Goal: Task Accomplishment & Management: Use online tool/utility

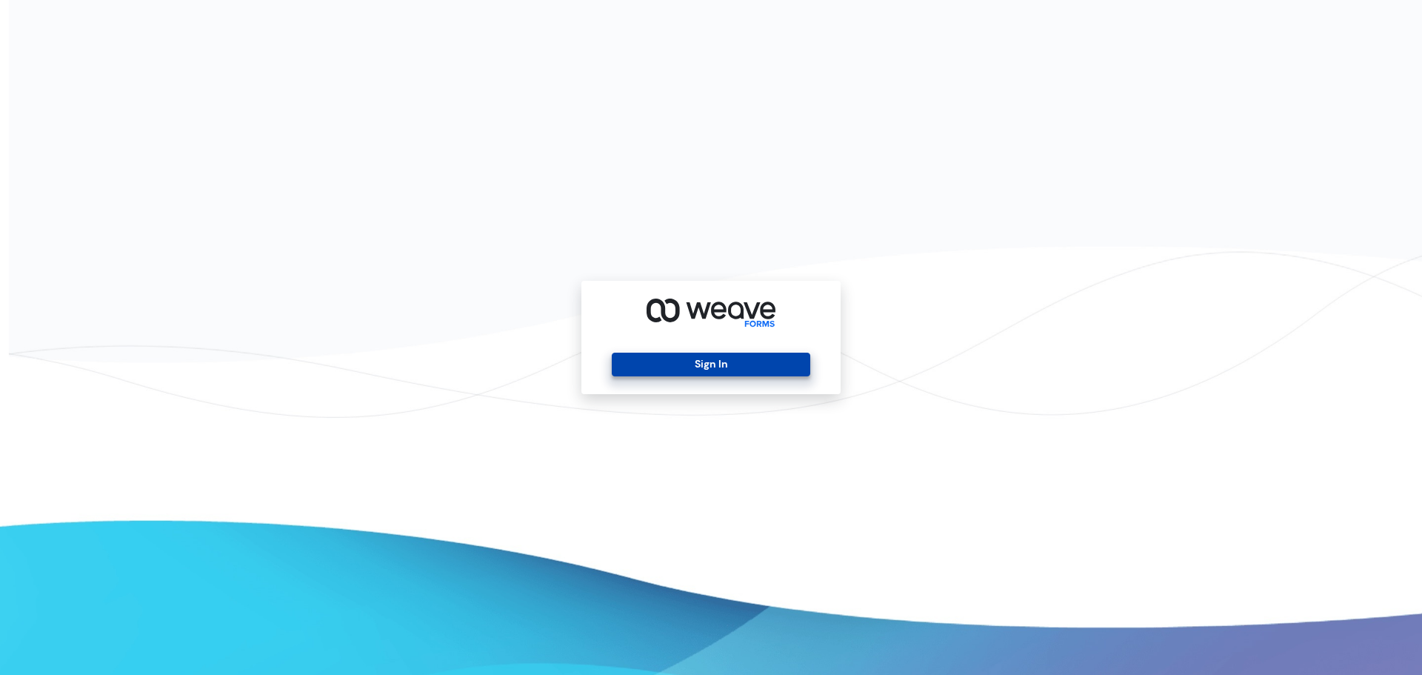
click at [751, 357] on button "Sign In" at bounding box center [711, 365] width 198 height 24
